Goal: Task Accomplishment & Management: Complete application form

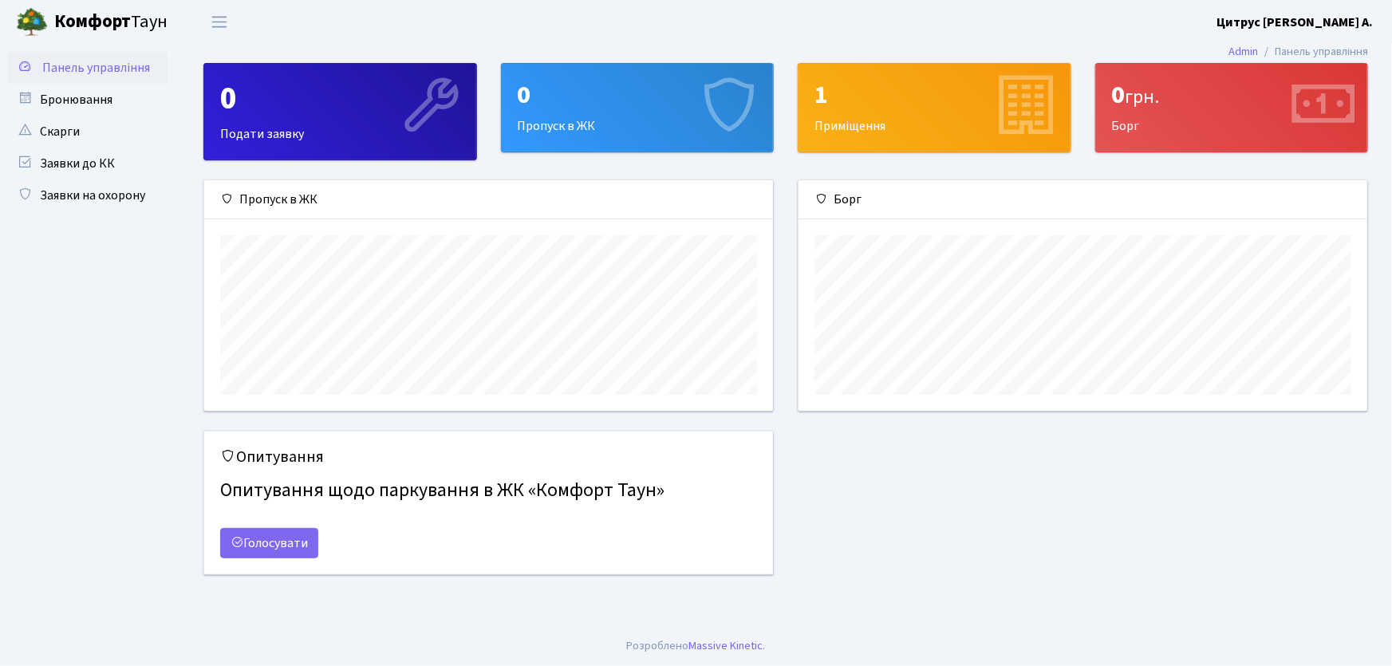
scroll to position [231, 569]
click at [133, 204] on link "Заявки на охорону" at bounding box center [88, 196] width 160 height 32
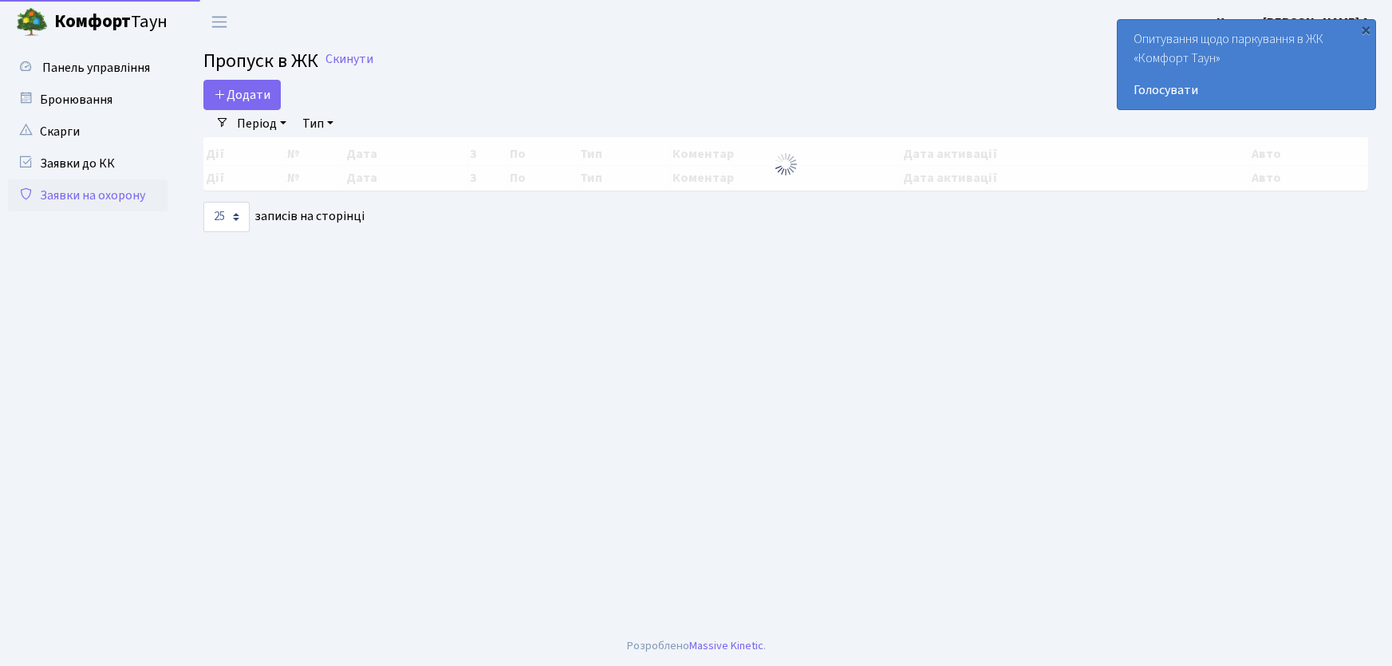
select select "25"
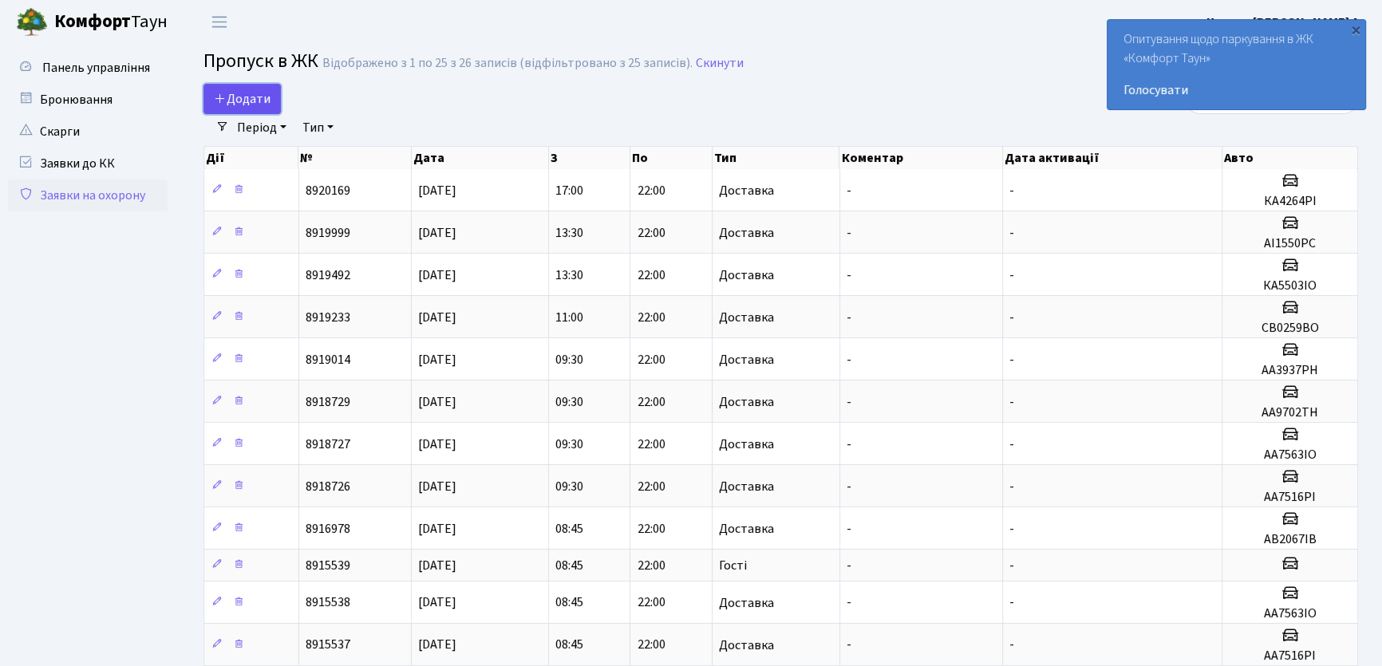
click at [235, 104] on span "Додати" at bounding box center [242, 99] width 57 height 18
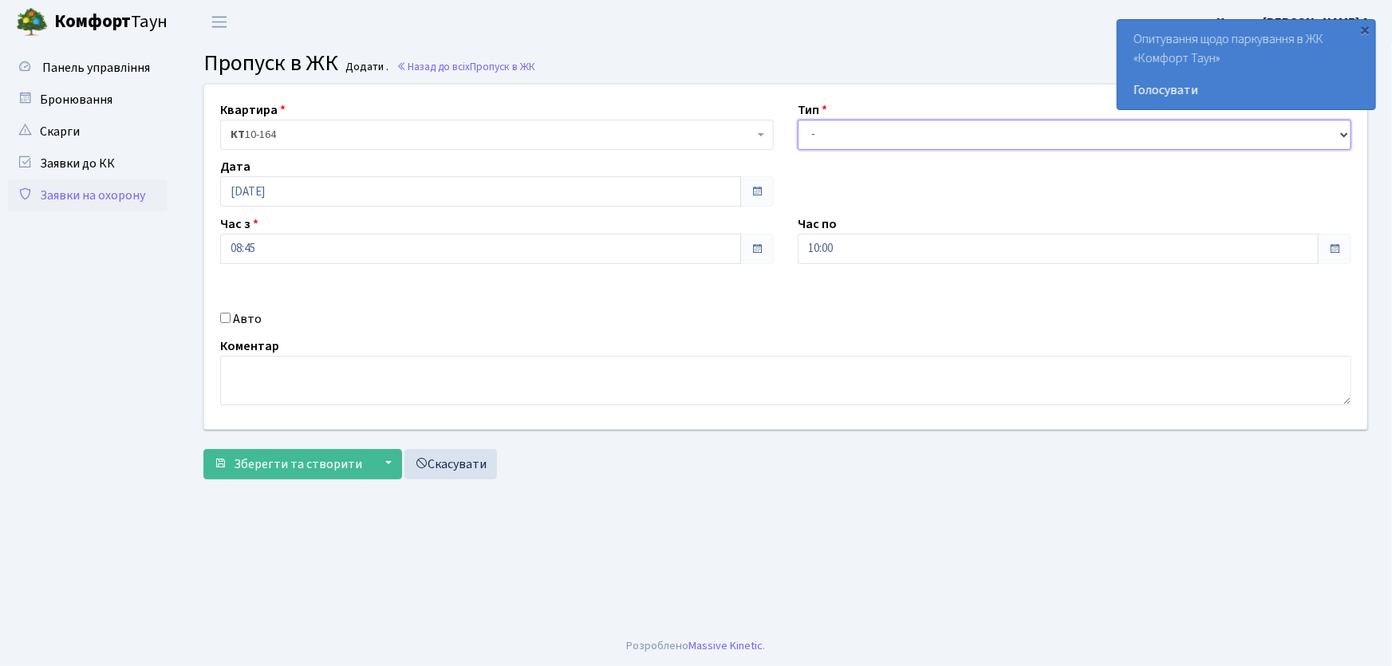
click at [866, 144] on select "- Доставка Таксі Гості Сервіс" at bounding box center [1075, 135] width 554 height 30
select select "1"
click at [798, 120] on select "- Доставка Таксі Гості Сервіс" at bounding box center [1075, 135] width 554 height 30
drag, startPoint x: 733, startPoint y: 256, endPoint x: 725, endPoint y: 251, distance: 9.7
click at [726, 252] on div "Квартира <b>КТ</b>&nbsp;&nbsp;&nbsp;&nbsp;10-164 КТ 10-164 Тип - Доставка Таксі…" at bounding box center [785, 257] width 1187 height 345
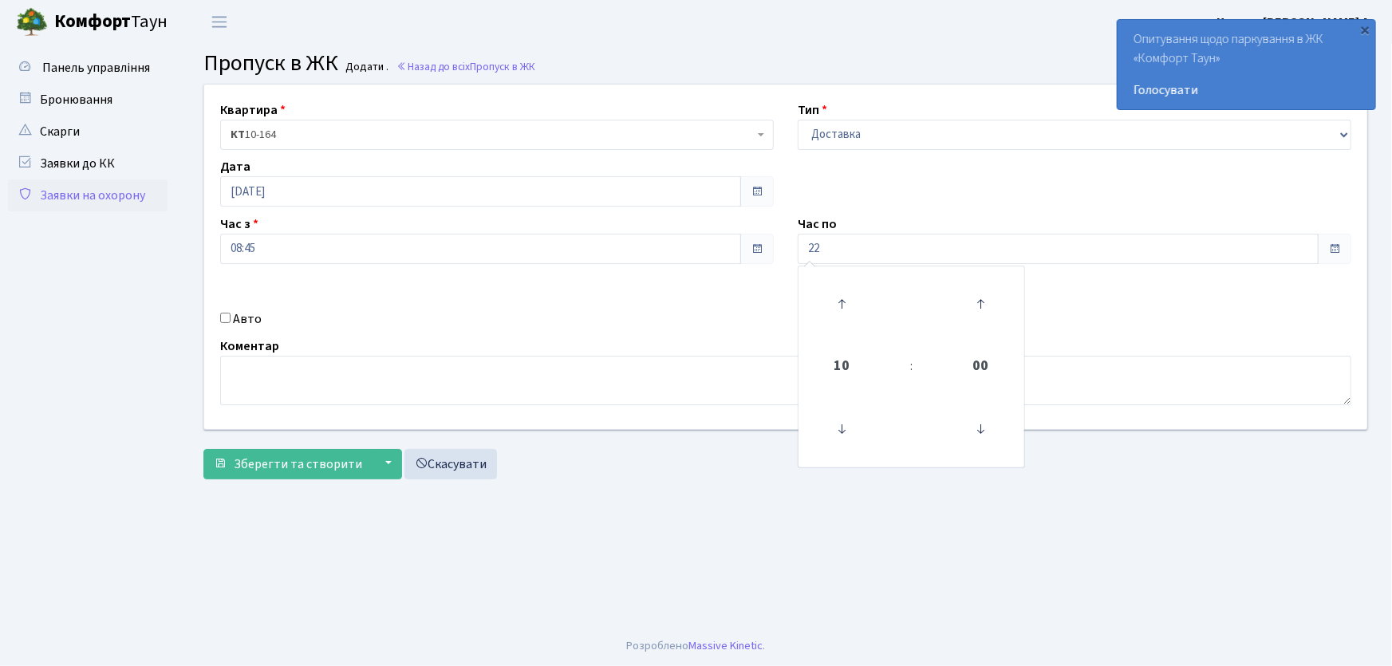
type input "22:00"
click at [230, 319] on div "Авто" at bounding box center [497, 319] width 578 height 19
click at [227, 320] on input "Авто" at bounding box center [225, 318] width 10 height 10
checkbox input "true"
type input "f"
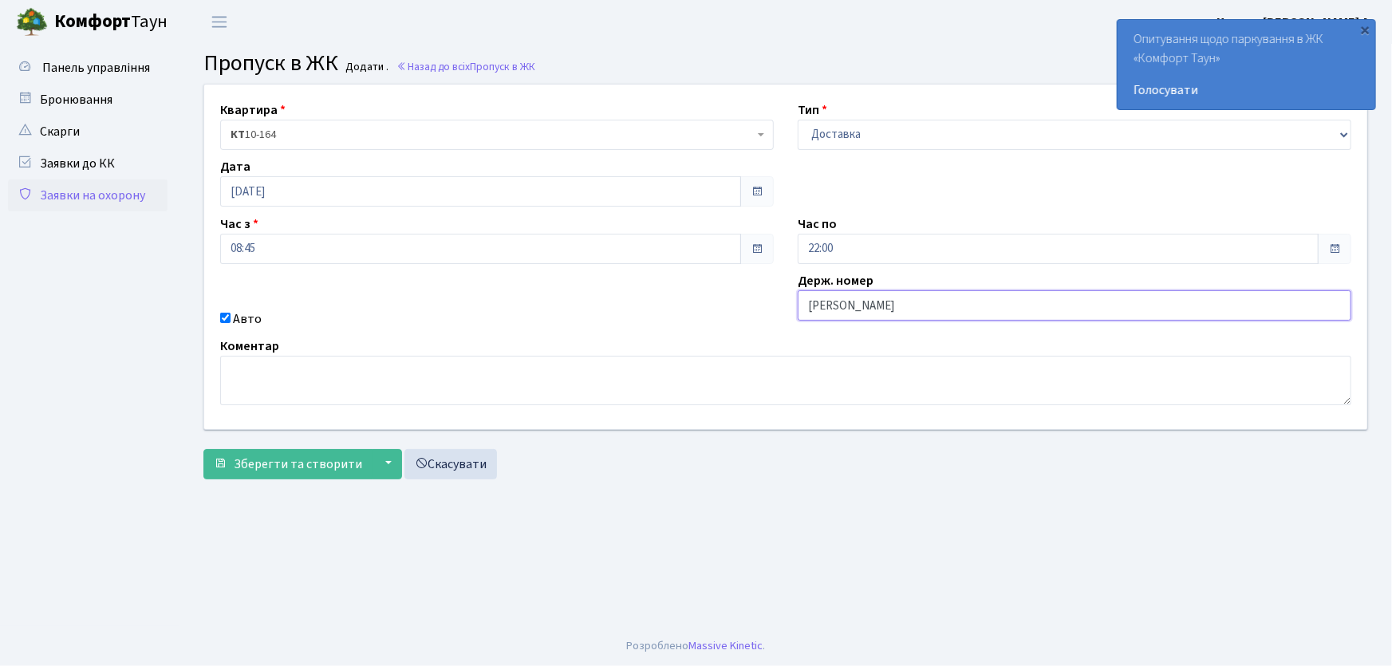
type input "АА7516PI"
click at [203, 449] on button "Зберегти та створити" at bounding box center [287, 464] width 169 height 30
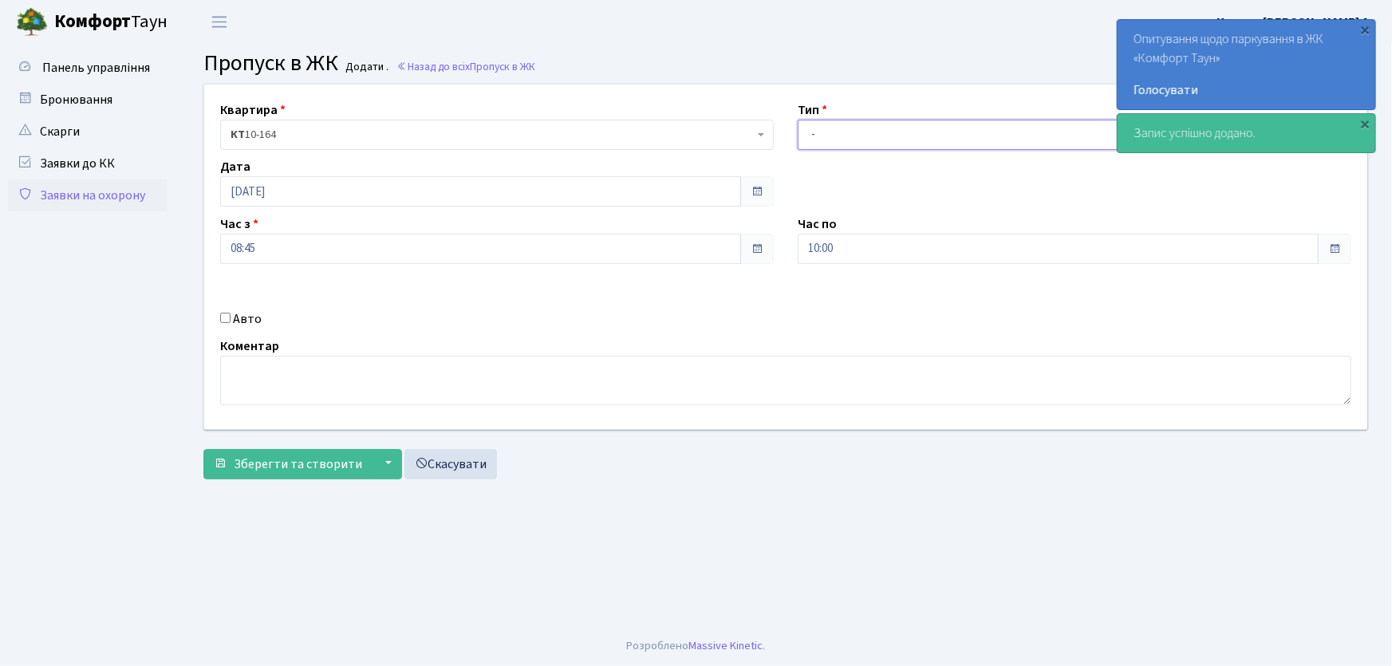
click at [846, 141] on select "- Доставка Таксі Гості Сервіс" at bounding box center [1075, 135] width 554 height 30
select select "1"
click at [798, 120] on select "- Доставка Таксі Гості Сервіс" at bounding box center [1075, 135] width 554 height 30
drag, startPoint x: 791, startPoint y: 243, endPoint x: 740, endPoint y: 251, distance: 51.7
click at [740, 251] on div "Квартира <b>КТ</b>&nbsp;&nbsp;&nbsp;&nbsp;10-164 КТ 10-164 Тип - Доставка Таксі…" at bounding box center [785, 257] width 1187 height 345
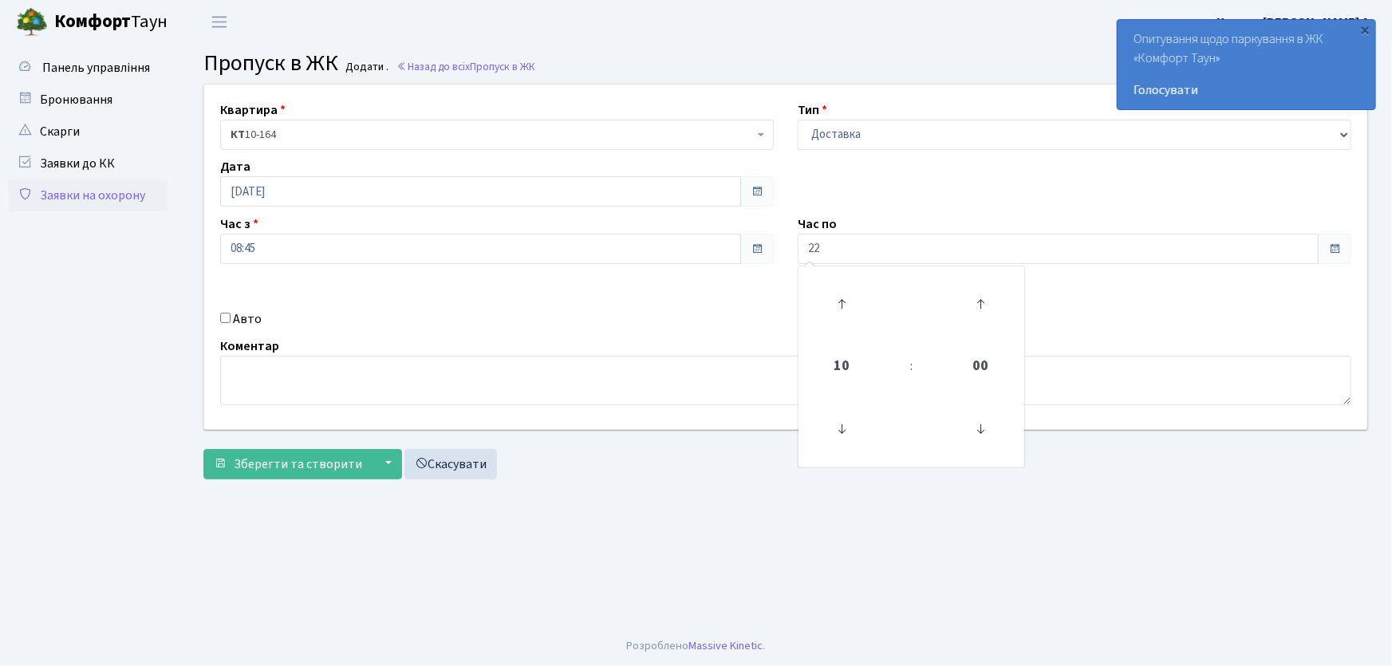
type input "22:00"
click at [228, 316] on input "Авто" at bounding box center [225, 318] width 10 height 10
checkbox input "true"
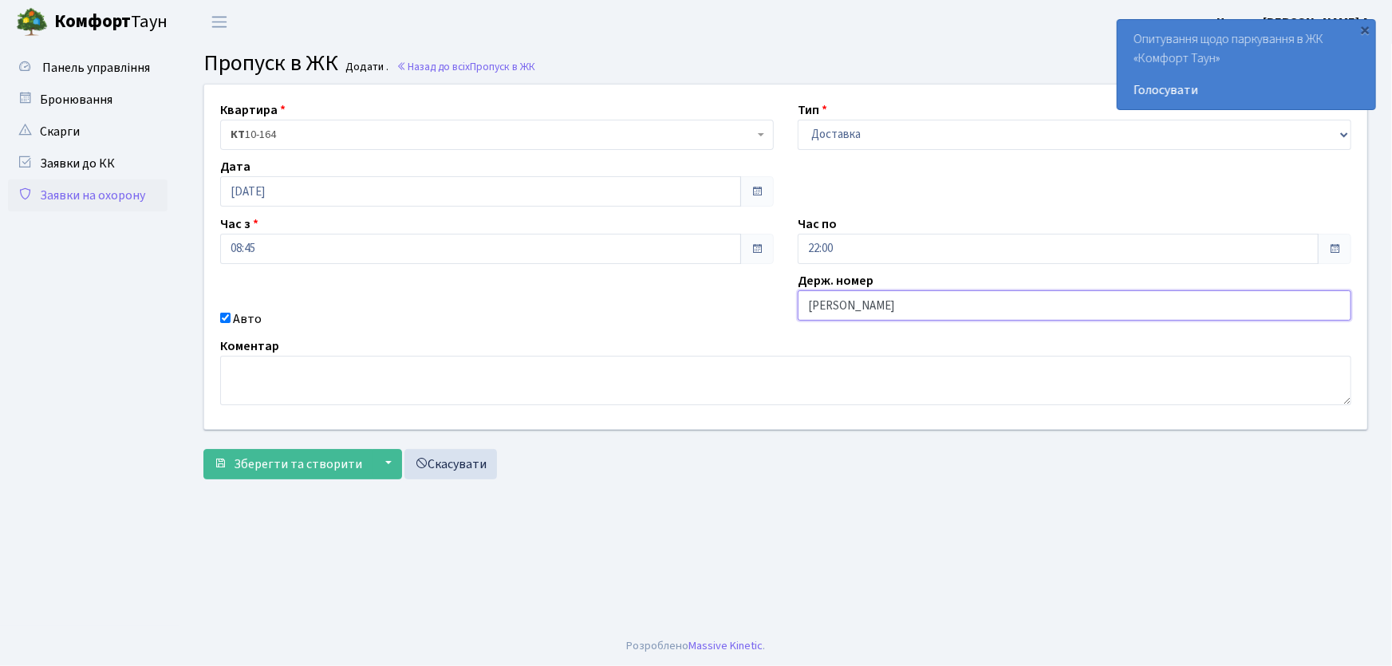
type input "АА7563ІО"
click at [203, 449] on button "Зберегти та створити" at bounding box center [287, 464] width 169 height 30
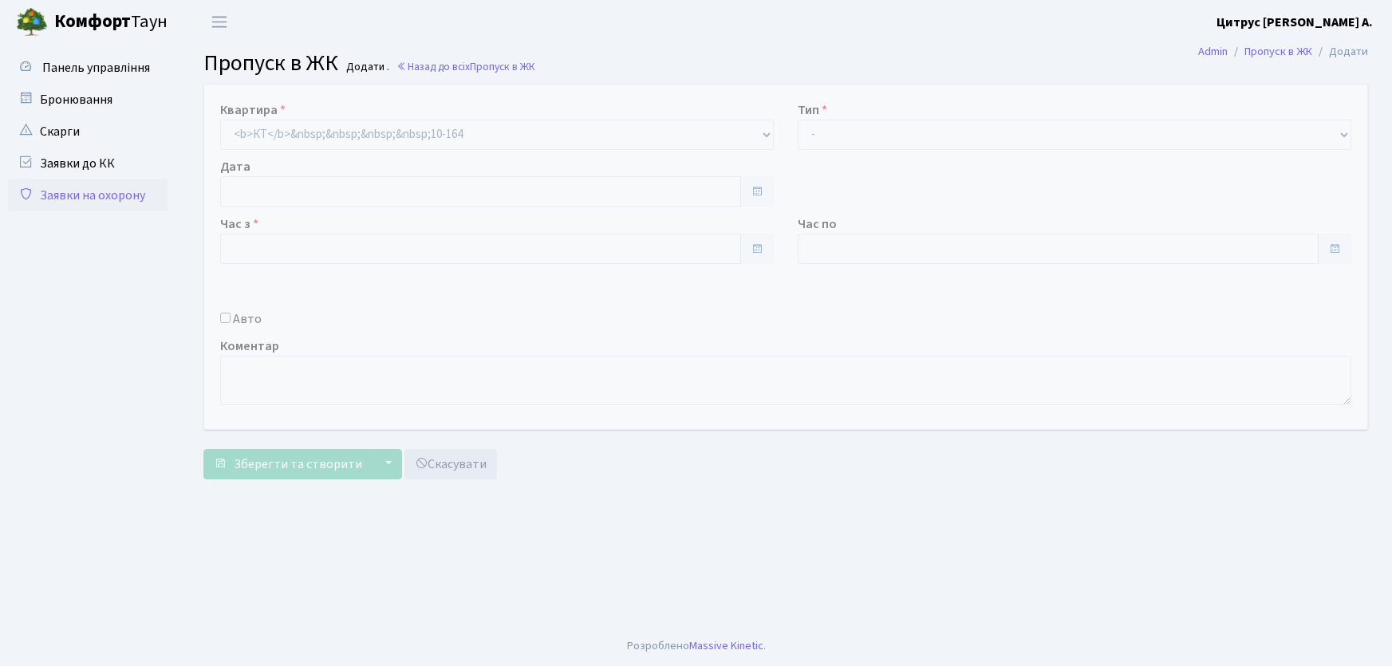
type input "[DATE]"
type input "08:45"
type input "10:00"
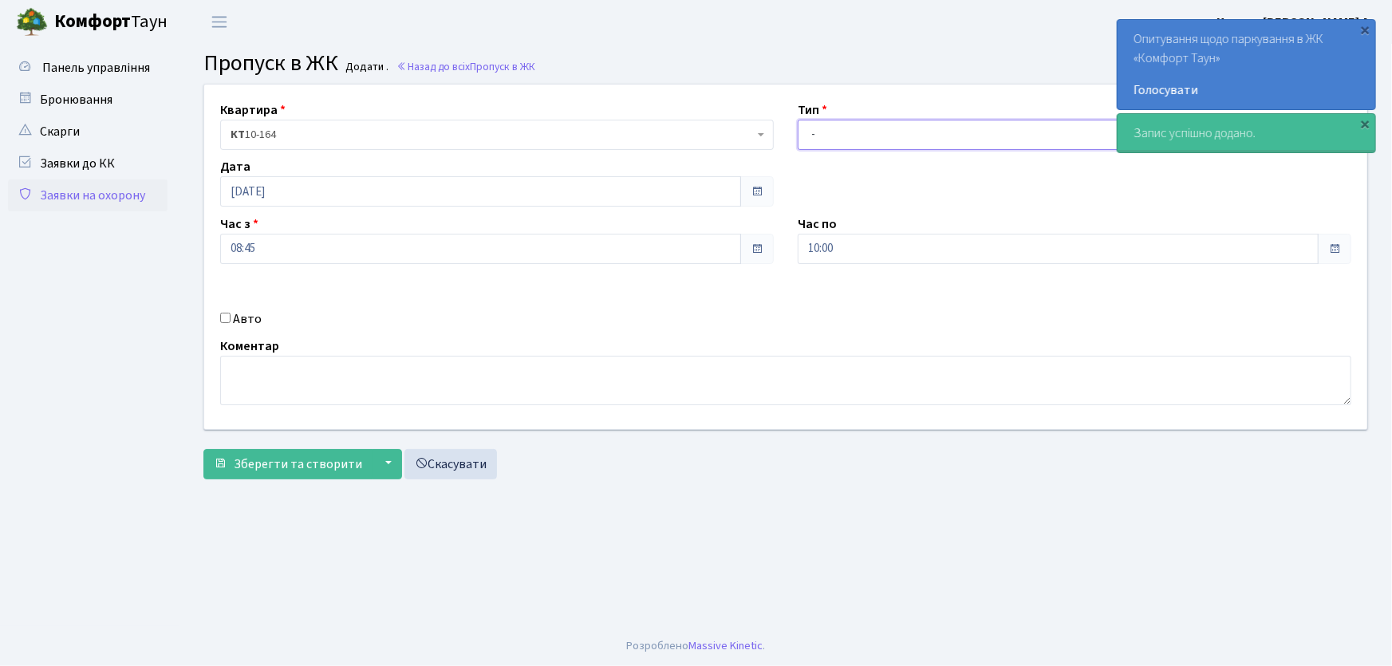
click at [847, 133] on select "- Доставка Таксі Гості Сервіс" at bounding box center [1075, 135] width 554 height 30
select select "1"
click at [798, 120] on select "- Доставка Таксі Гості Сервіс" at bounding box center [1075, 135] width 554 height 30
drag, startPoint x: 787, startPoint y: 249, endPoint x: 757, endPoint y: 255, distance: 30.2
click at [757, 255] on div "Квартира <b>КТ</b>&nbsp;&nbsp;&nbsp;&nbsp;10-164 КТ 10-164 Тип - Доставка Таксі…" at bounding box center [785, 257] width 1187 height 345
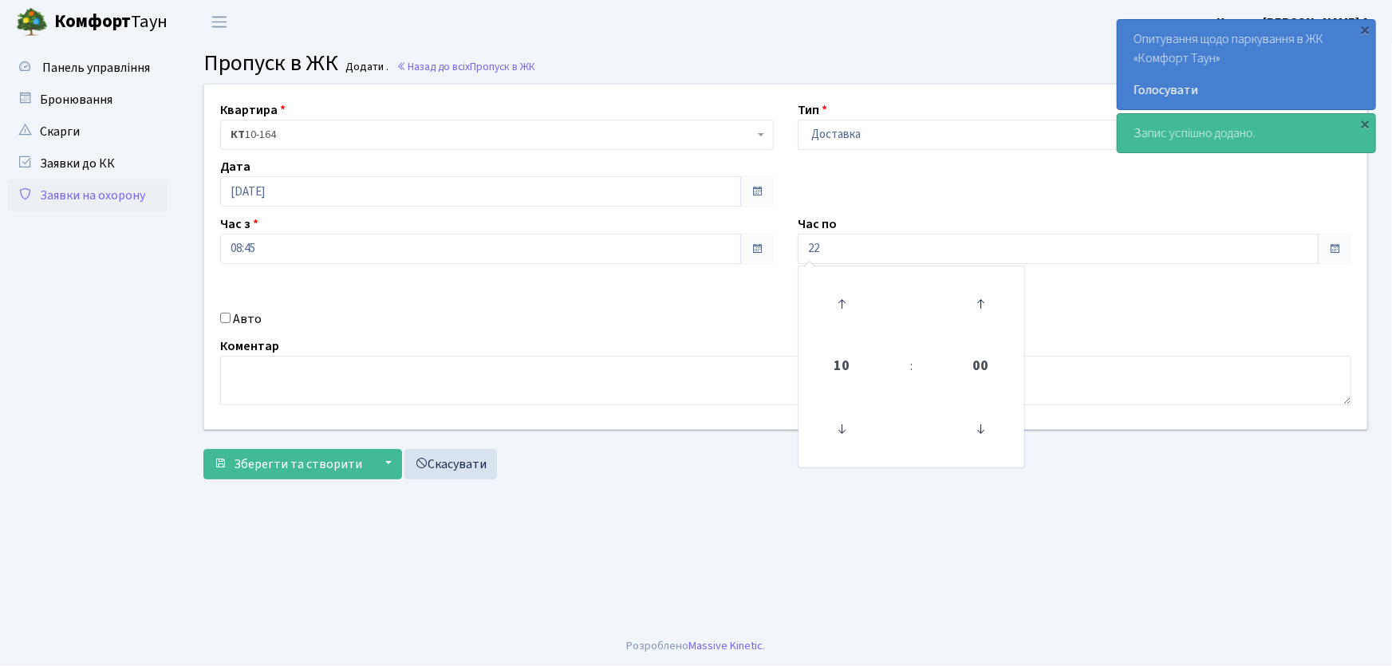
type input "22:00"
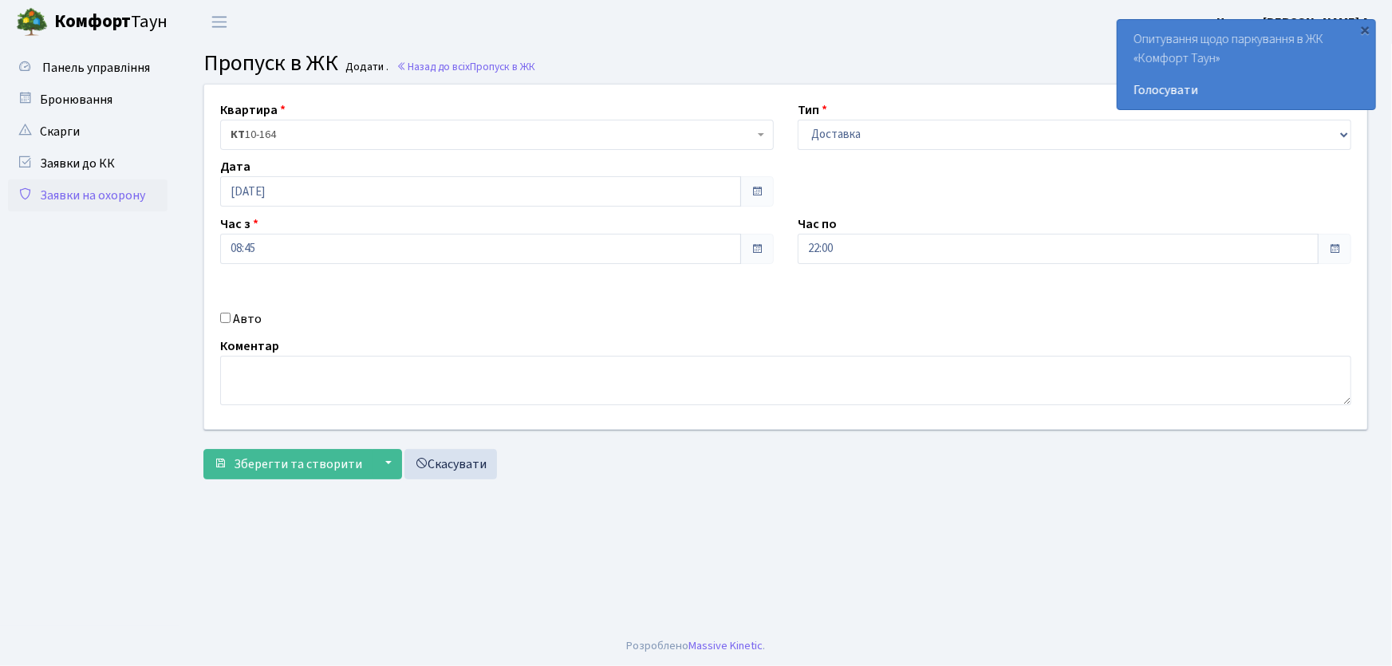
drag, startPoint x: 221, startPoint y: 318, endPoint x: 233, endPoint y: 316, distance: 12.2
click at [222, 318] on input "Авто" at bounding box center [225, 318] width 10 height 10
checkbox input "true"
type input "АА9702ТН"
click at [203, 449] on button "Зберегти та створити" at bounding box center [287, 464] width 169 height 30
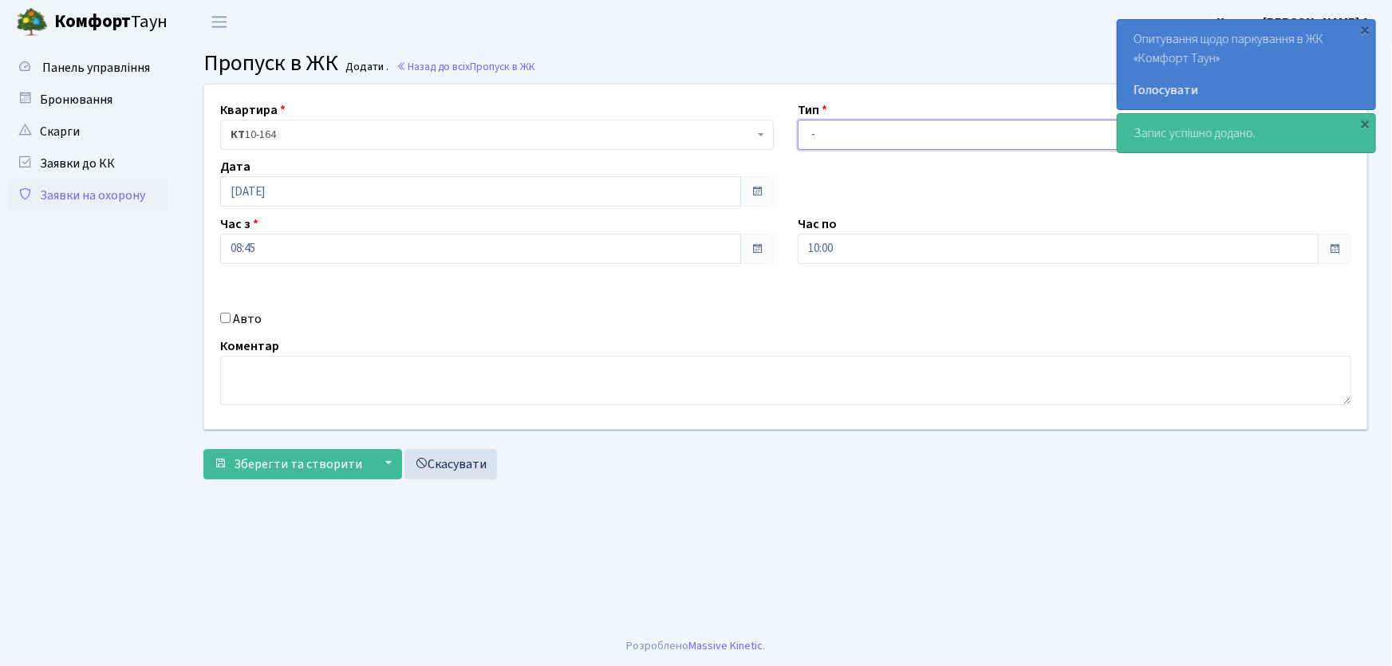
click at [882, 128] on select "- Доставка Таксі Гості Сервіс" at bounding box center [1075, 135] width 554 height 30
select select "1"
click at [798, 120] on select "- Доставка Таксі Гості Сервіс" at bounding box center [1075, 135] width 554 height 30
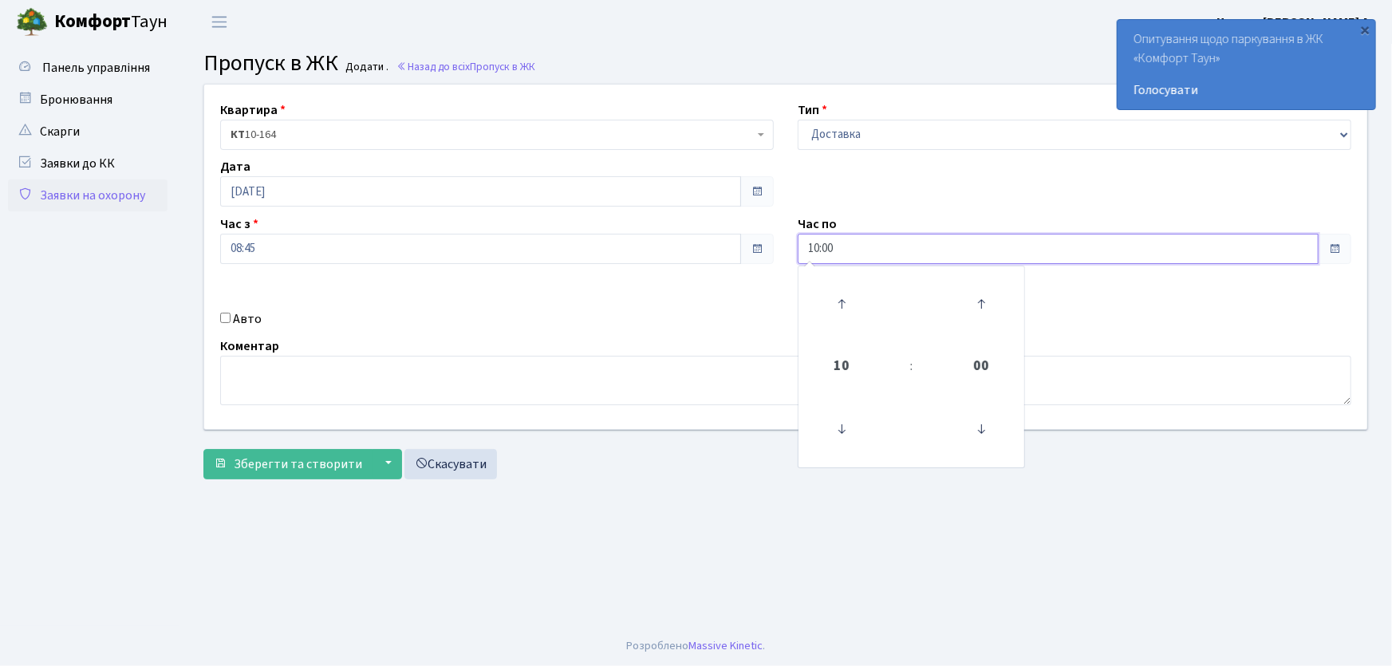
drag, startPoint x: 866, startPoint y: 254, endPoint x: 773, endPoint y: 255, distance: 92.6
click at [773, 255] on div "Квартира <b>КТ</b>&nbsp;&nbsp;&nbsp;&nbsp;10-164 КТ 10-164 Тип - Доставка Таксі…" at bounding box center [785, 257] width 1187 height 345
type input "22:00"
click at [224, 317] on input "Авто" at bounding box center [225, 318] width 10 height 10
checkbox input "true"
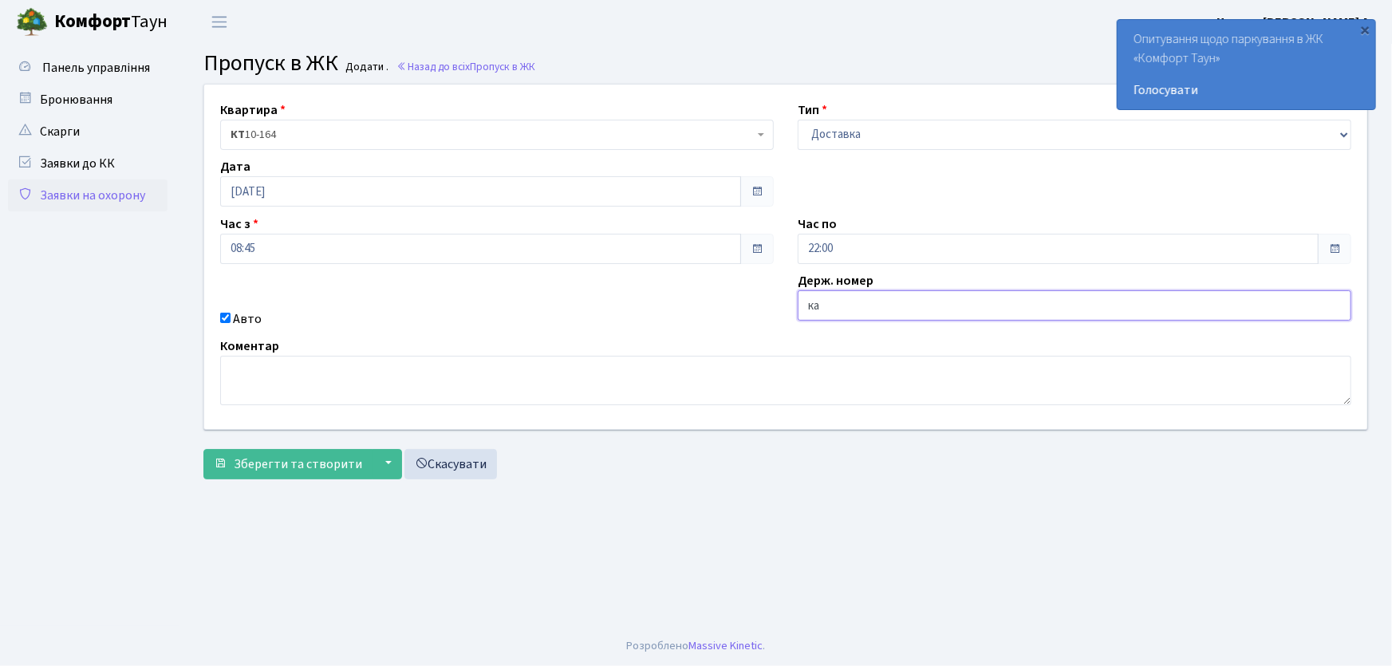
type input "КА1053НМ"
click at [203, 449] on button "Зберегти та створити" at bounding box center [287, 464] width 169 height 30
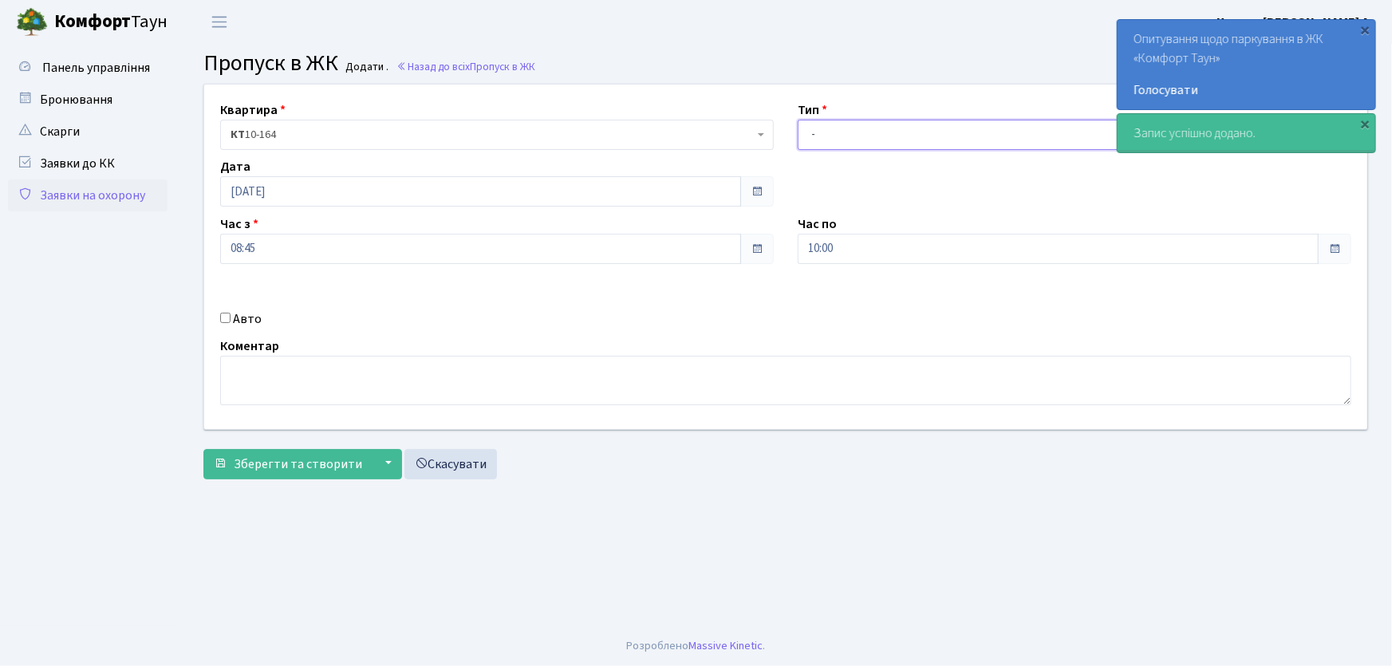
drag, startPoint x: 0, startPoint y: 0, endPoint x: 830, endPoint y: 142, distance: 841.8
click at [830, 141] on select "- Доставка Таксі Гості Сервіс" at bounding box center [1075, 135] width 554 height 30
select select "1"
click at [798, 120] on select "- Доставка Таксі Гості Сервіс" at bounding box center [1075, 135] width 554 height 30
drag, startPoint x: 846, startPoint y: 254, endPoint x: 771, endPoint y: 254, distance: 75.0
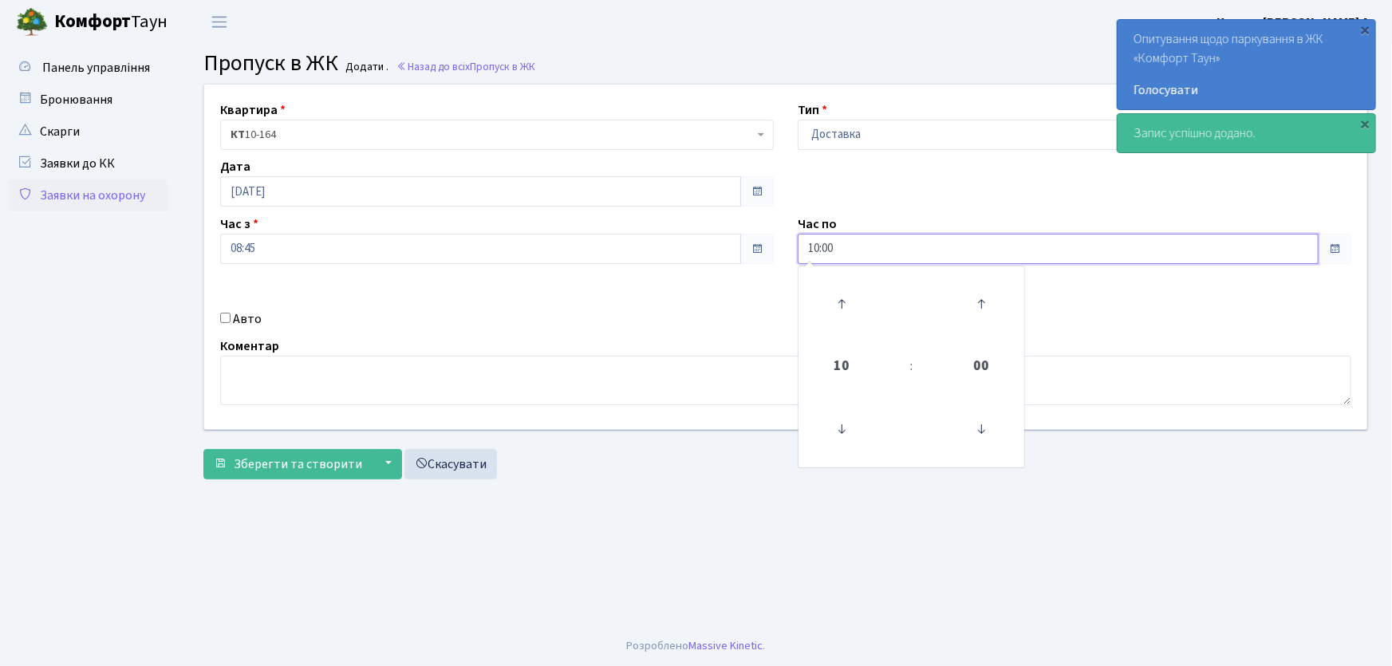
click at [771, 254] on div "Квартира <b>КТ</b>&nbsp;&nbsp;&nbsp;&nbsp;10-164 КТ 10-164 Тип - Доставка Таксі…" at bounding box center [785, 257] width 1187 height 345
type input "22:00"
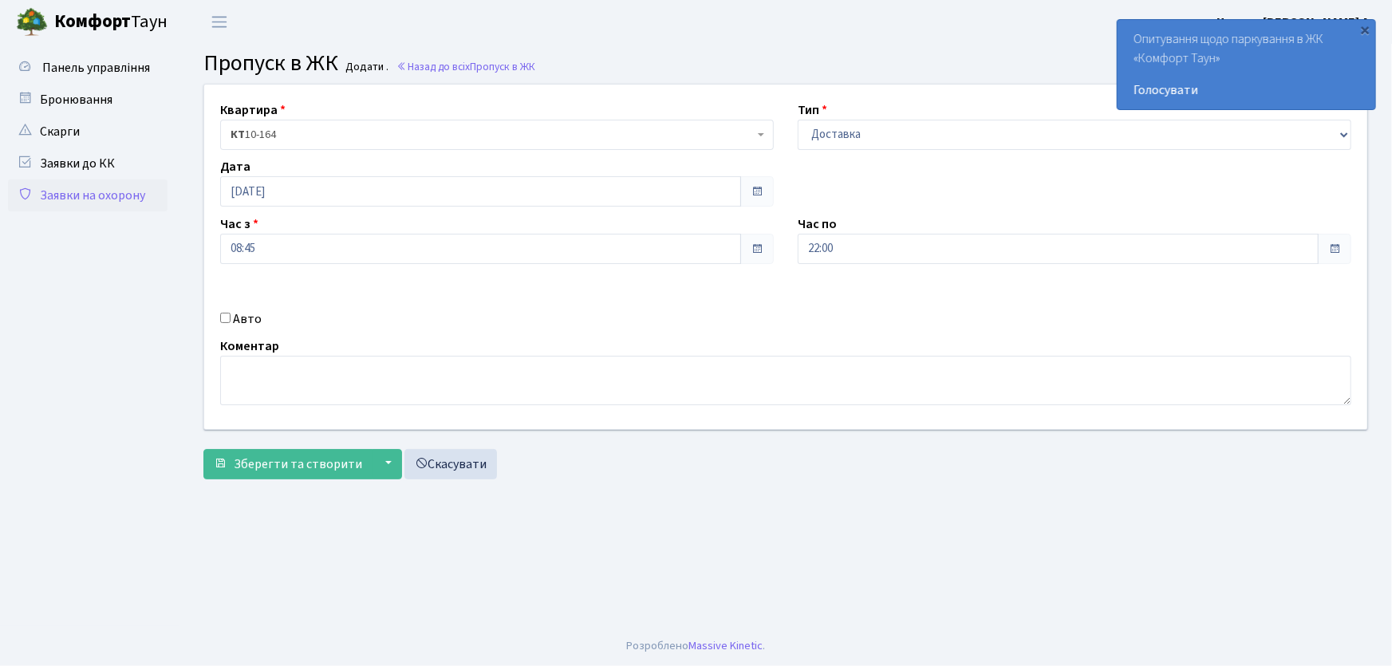
click at [227, 316] on input "Авто" at bounding box center [225, 318] width 10 height 10
checkbox input "true"
type input "ка5503іо"
click at [203, 449] on button "Зберегти та створити" at bounding box center [287, 464] width 169 height 30
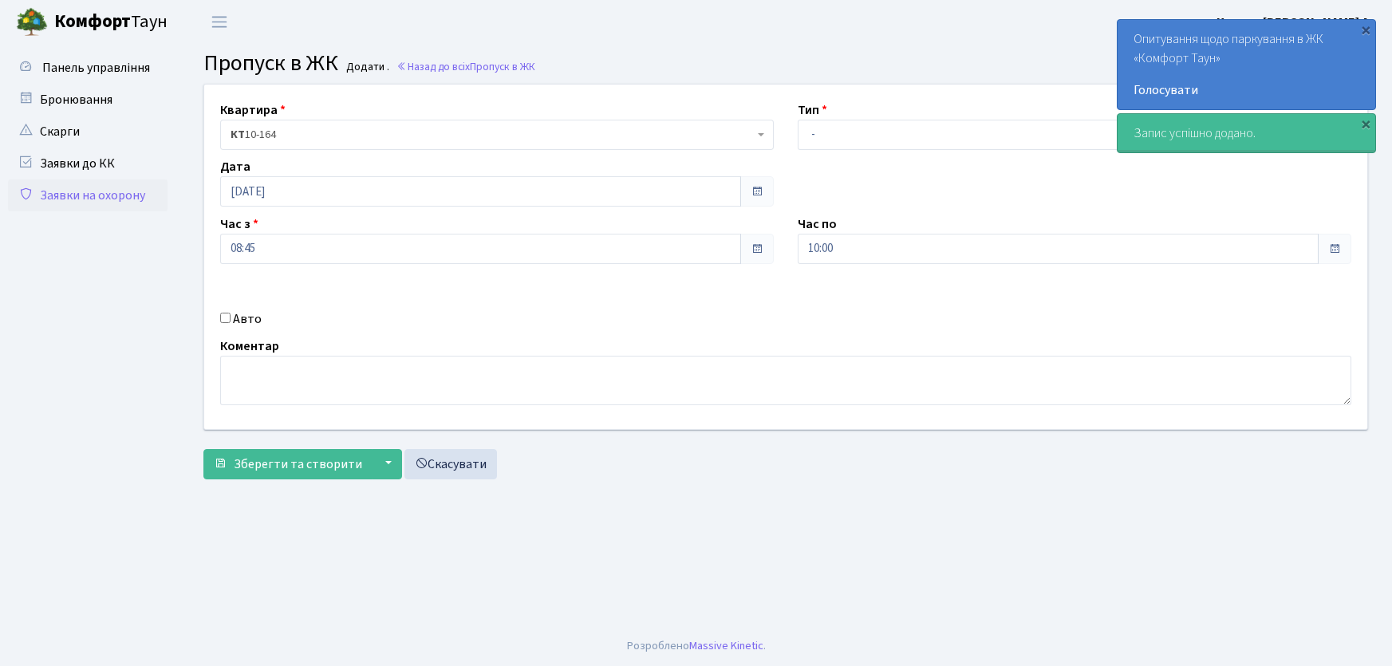
click at [853, 137] on select "- Доставка Таксі Гості Сервіс" at bounding box center [1075, 135] width 554 height 30
select select "1"
click at [798, 120] on select "- Доставка Таксі Гості Сервіс" at bounding box center [1075, 135] width 554 height 30
drag, startPoint x: 867, startPoint y: 245, endPoint x: 794, endPoint y: 253, distance: 73.8
click at [795, 255] on div "Час по 10:00 10 : 00 00 01 02 03 04 05 06 07 08 09 10 11 12 13 14 15 16 17 18 1…" at bounding box center [1075, 239] width 578 height 49
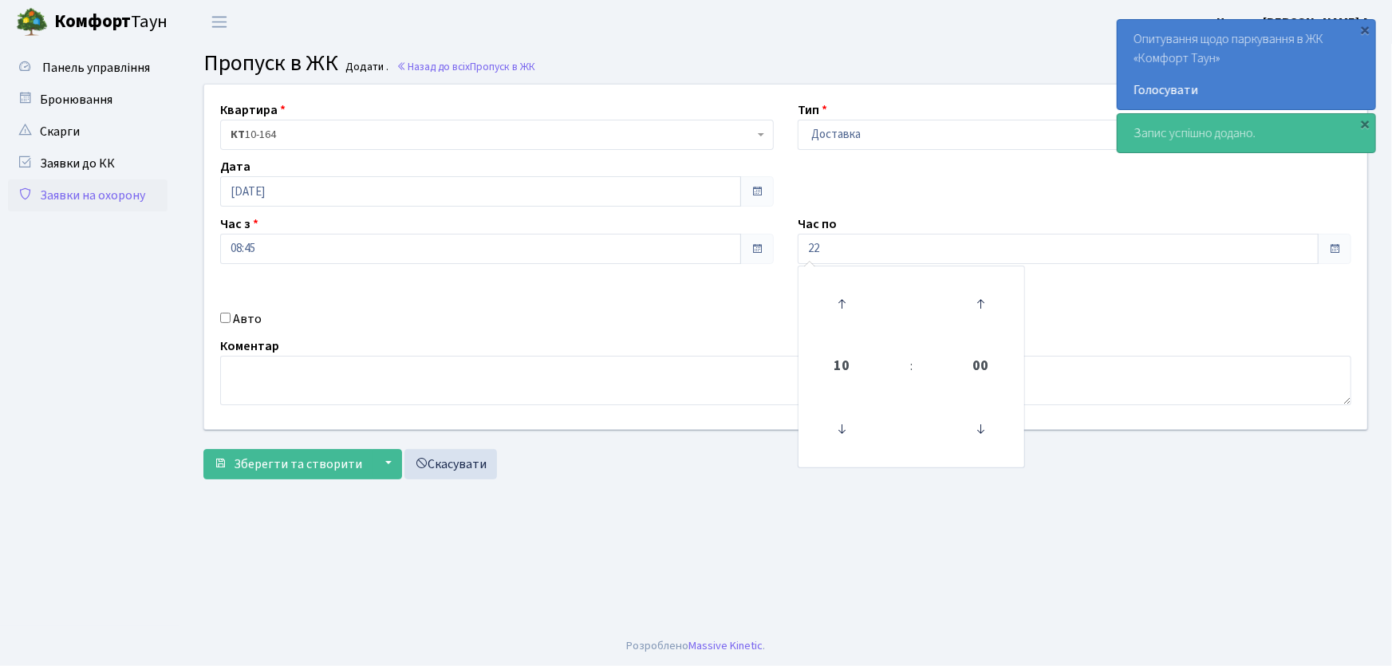
type input "22:00"
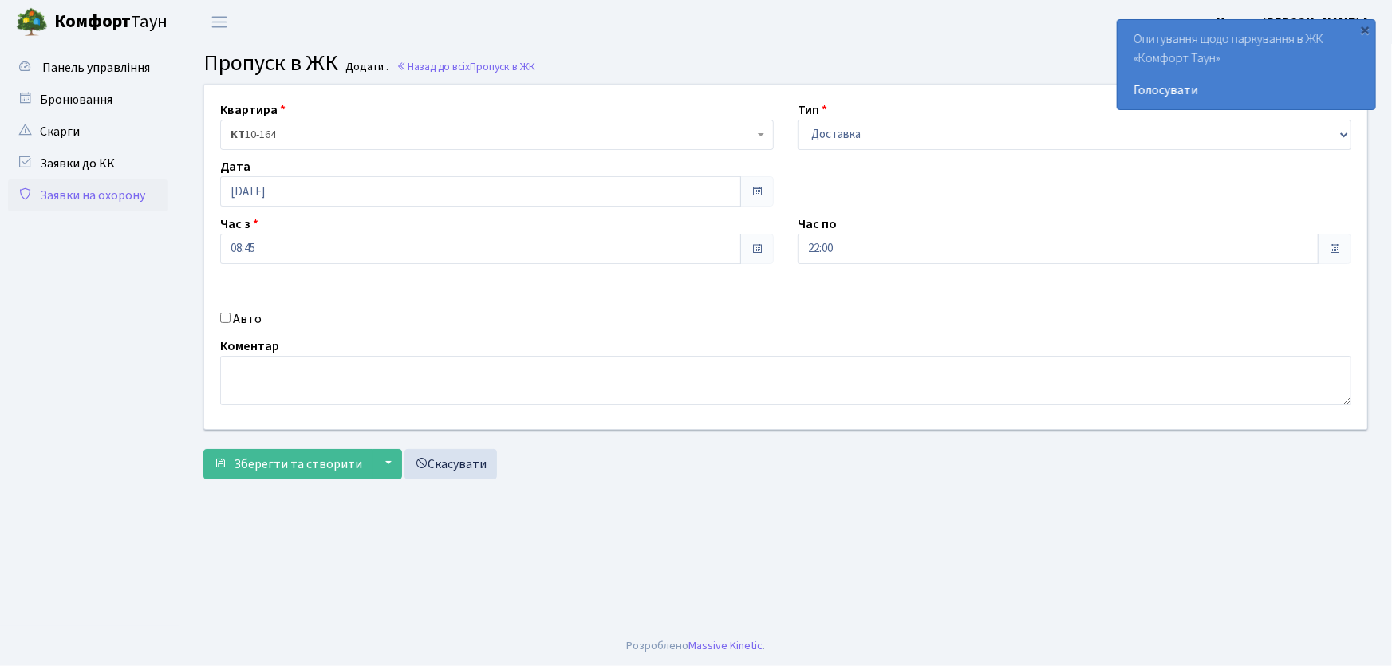
click at [229, 317] on input "Авто" at bounding box center [225, 318] width 10 height 10
checkbox input "true"
click at [839, 309] on input "text" at bounding box center [1075, 305] width 554 height 30
type input "АІ1550РС"
click at [203, 449] on button "Зберегти та створити" at bounding box center [287, 464] width 169 height 30
